Goal: Task Accomplishment & Management: Manage account settings

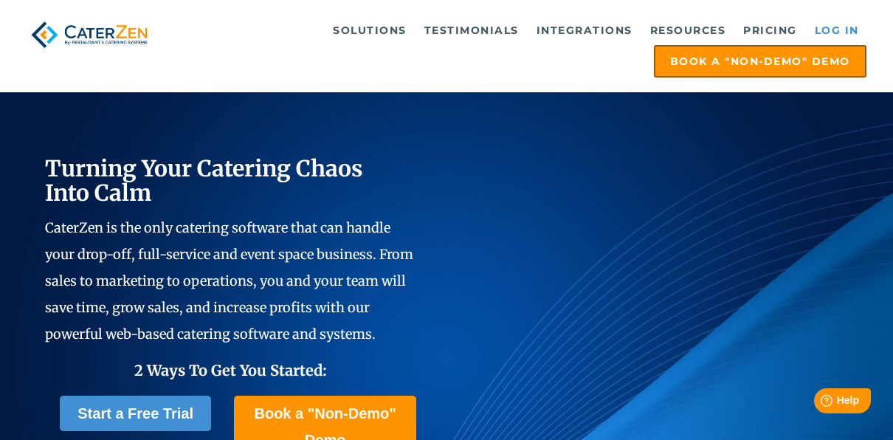
click at [840, 22] on link "Log in" at bounding box center [837, 31] width 59 height 30
click at [833, 25] on link "Log in" at bounding box center [837, 31] width 59 height 30
click at [820, 22] on link "Log in" at bounding box center [837, 31] width 59 height 30
click at [828, 30] on link "Log in" at bounding box center [837, 31] width 59 height 30
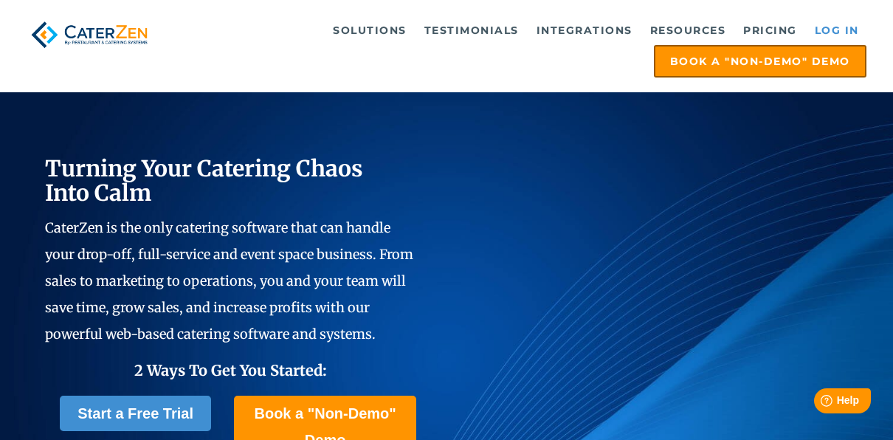
click at [825, 25] on link "Log in" at bounding box center [837, 31] width 59 height 30
click at [835, 27] on link "Log in" at bounding box center [837, 31] width 59 height 30
